Goal: Transaction & Acquisition: Obtain resource

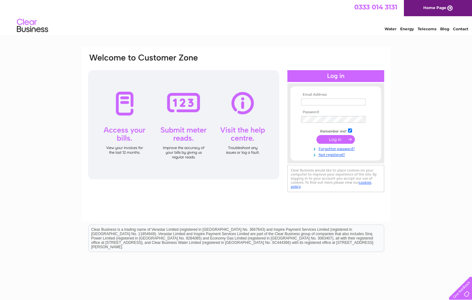
type input "INFO@kohlitravel.com"
click at [333, 138] on input "submit" at bounding box center [335, 139] width 38 height 9
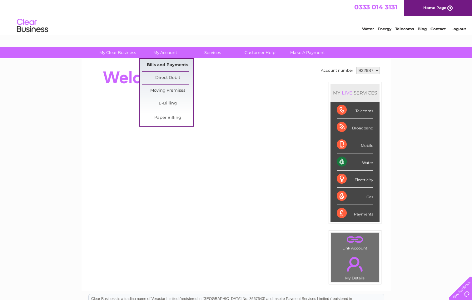
click at [155, 64] on link "Bills and Payments" at bounding box center [168, 65] width 52 height 12
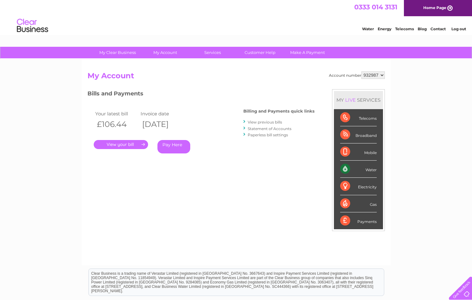
click at [122, 144] on link "." at bounding box center [121, 144] width 54 height 9
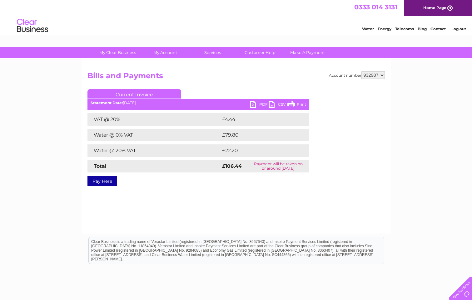
click at [252, 104] on link "PDF" at bounding box center [259, 105] width 19 height 9
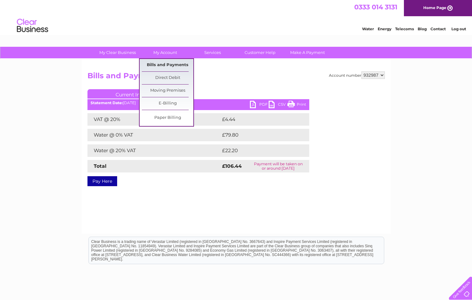
click at [157, 65] on link "Bills and Payments" at bounding box center [168, 65] width 52 height 12
click at [153, 65] on link "Bills and Payments" at bounding box center [168, 65] width 52 height 12
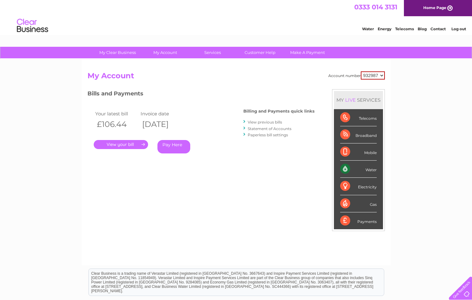
click at [267, 122] on link "View previous bills" at bounding box center [265, 122] width 34 height 5
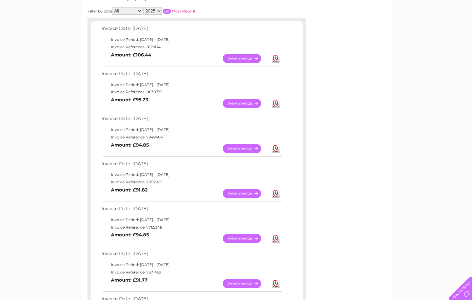
scroll to position [94, 0]
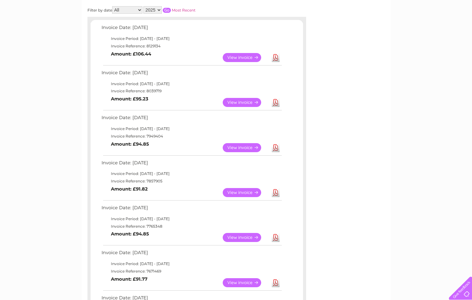
click at [244, 103] on link "View" at bounding box center [246, 102] width 46 height 9
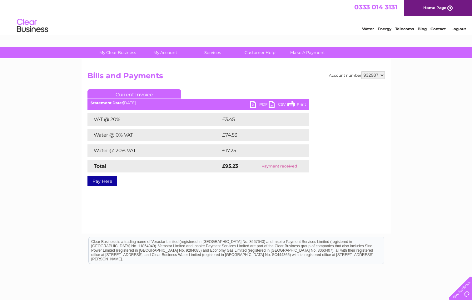
click at [251, 104] on link "PDF" at bounding box center [259, 105] width 19 height 9
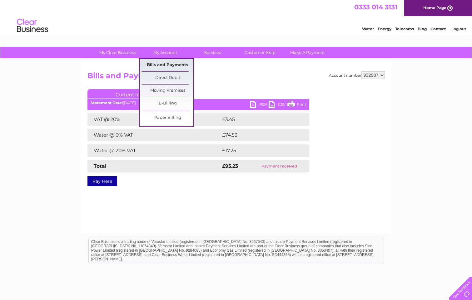
click at [154, 64] on link "Bills and Payments" at bounding box center [168, 65] width 52 height 12
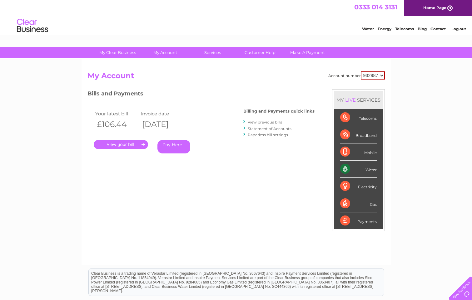
click at [263, 121] on link "View previous bills" at bounding box center [265, 122] width 34 height 5
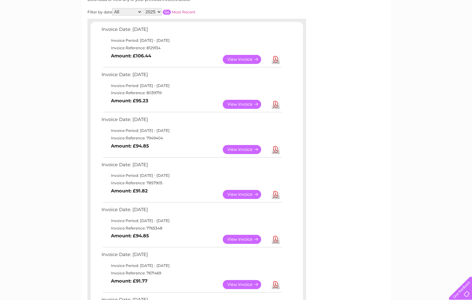
scroll to position [94, 0]
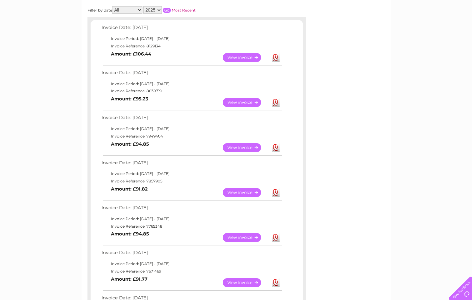
click at [276, 149] on link "Download" at bounding box center [276, 147] width 8 height 9
click at [275, 191] on link "Download" at bounding box center [276, 192] width 8 height 9
click at [276, 238] on link "Download" at bounding box center [276, 237] width 8 height 9
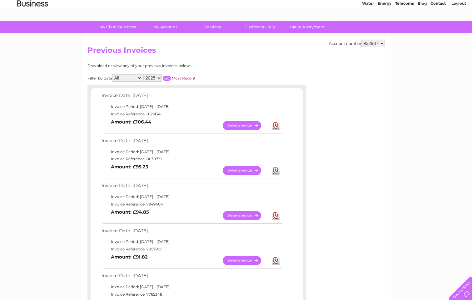
scroll to position [0, 0]
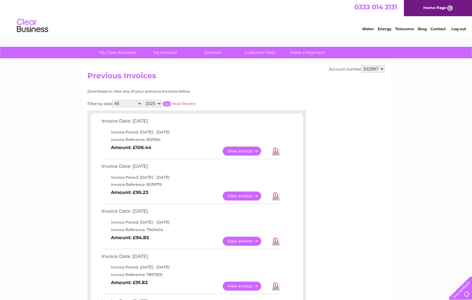
click at [456, 30] on link "Log out" at bounding box center [458, 29] width 15 height 5
